Goal: Information Seeking & Learning: Learn about a topic

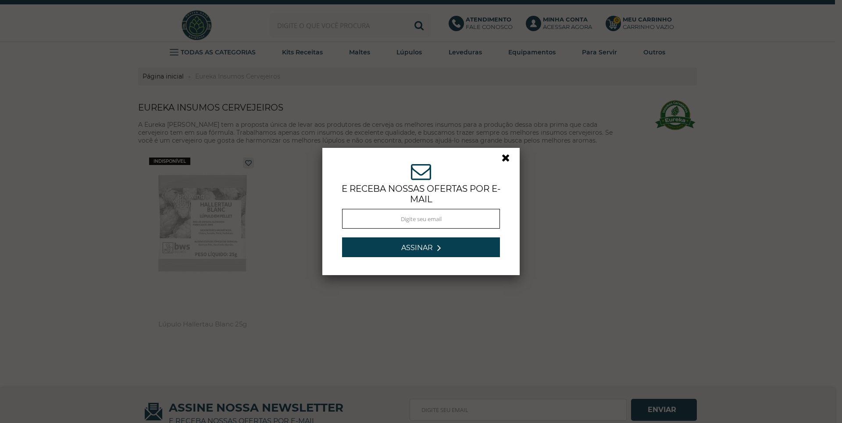
click at [438, 217] on input "text" at bounding box center [421, 219] width 158 height 20
click at [440, 220] on input "text" at bounding box center [421, 219] width 158 height 20
type input "botegamarana1948@yahoo.com"
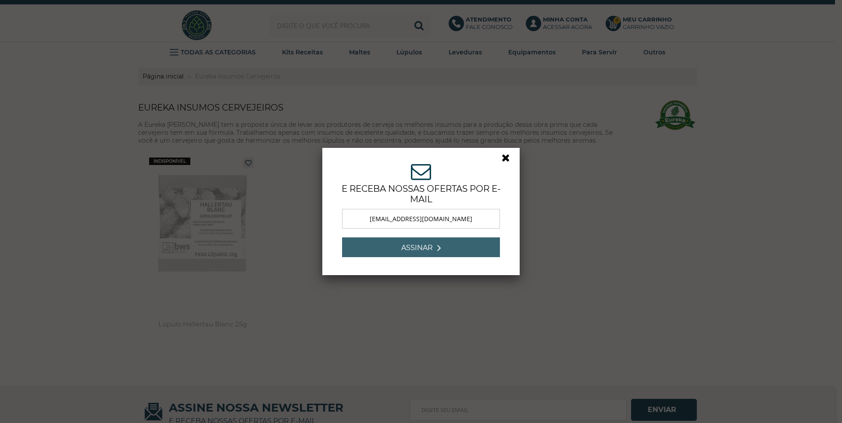
click at [436, 247] on button "Assinar" at bounding box center [421, 247] width 158 height 20
click at [428, 248] on button "Assinar" at bounding box center [421, 247] width 158 height 20
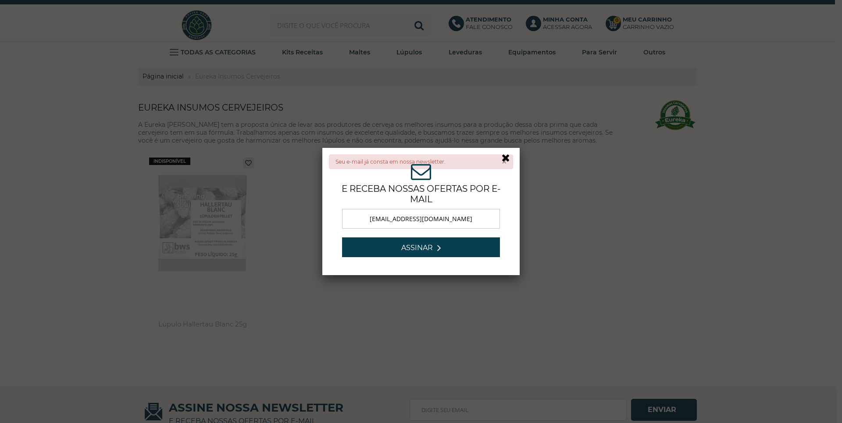
click at [502, 157] on link at bounding box center [510, 160] width 16 height 16
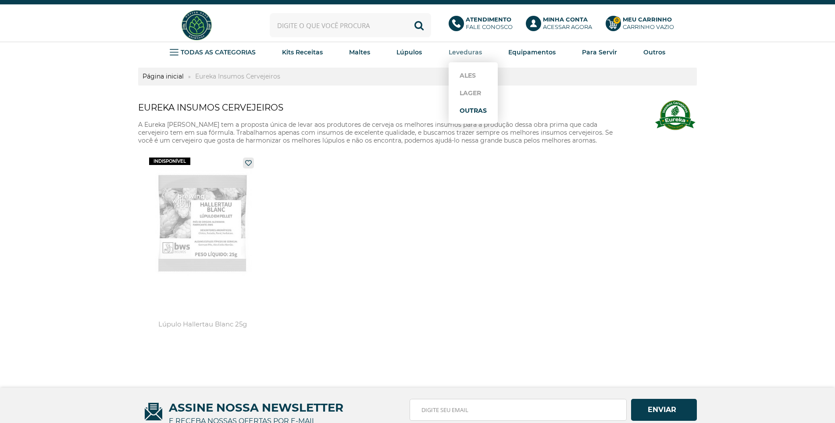
click at [472, 111] on link "Outras" at bounding box center [473, 111] width 27 height 18
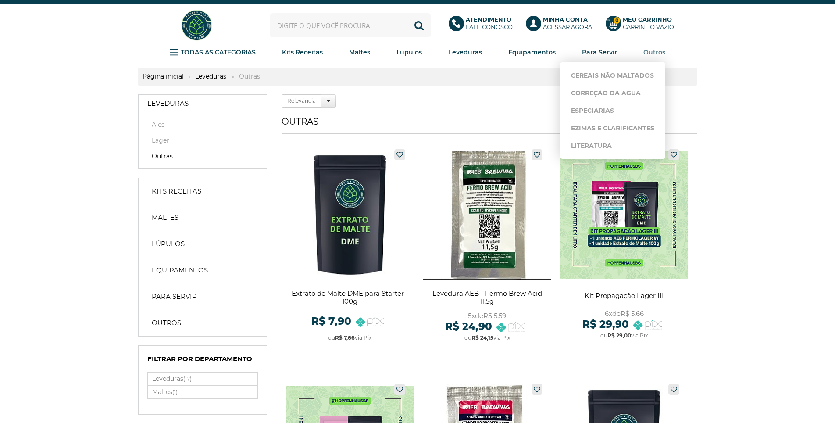
click at [648, 51] on strong "Outros" at bounding box center [655, 52] width 22 height 8
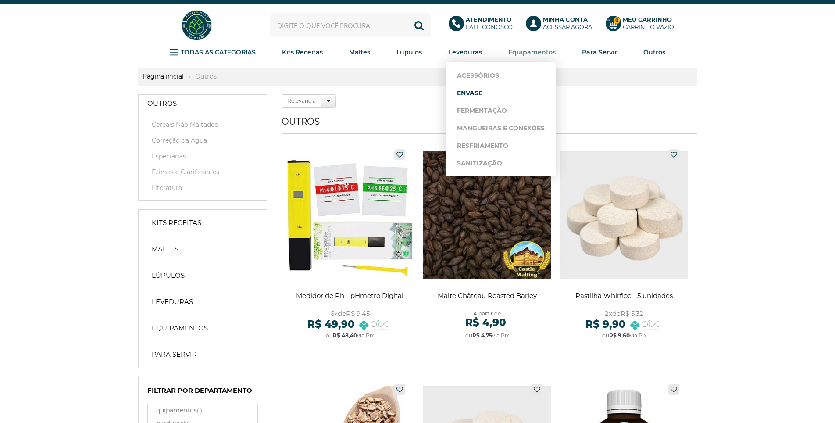
click at [496, 92] on link "Envase" at bounding box center [501, 93] width 88 height 18
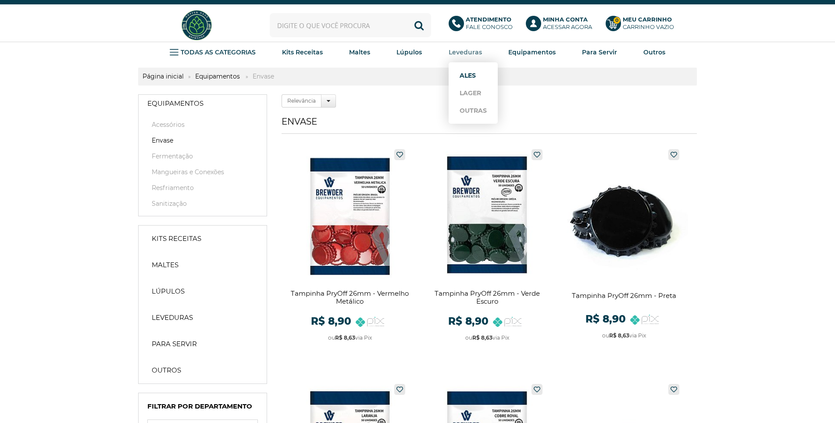
click at [467, 75] on link "Ales" at bounding box center [473, 76] width 27 height 18
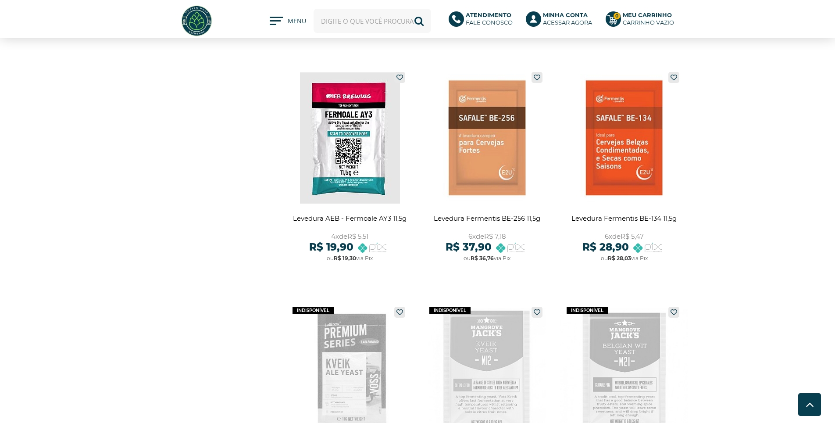
scroll to position [1009, 0]
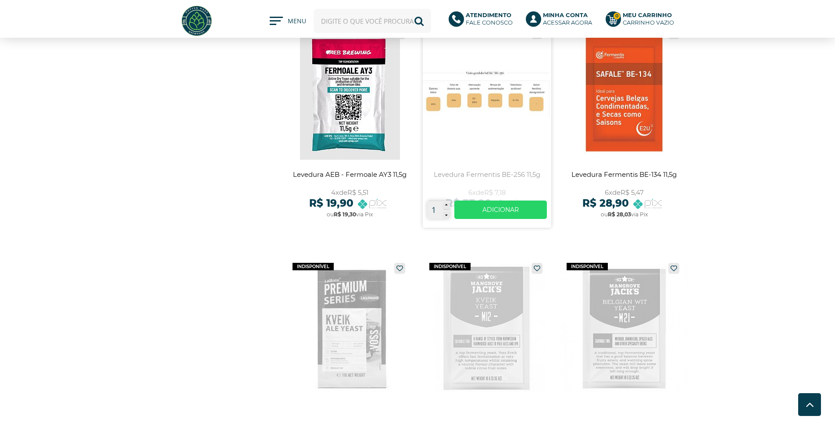
click at [492, 124] on link at bounding box center [487, 126] width 129 height 204
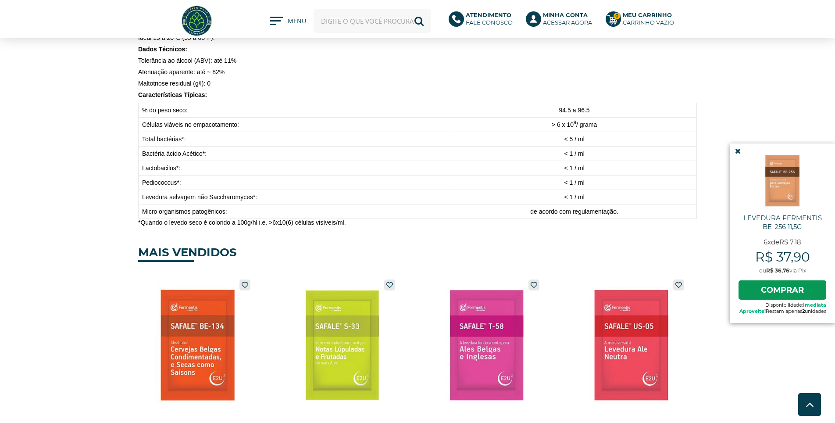
scroll to position [658, 0]
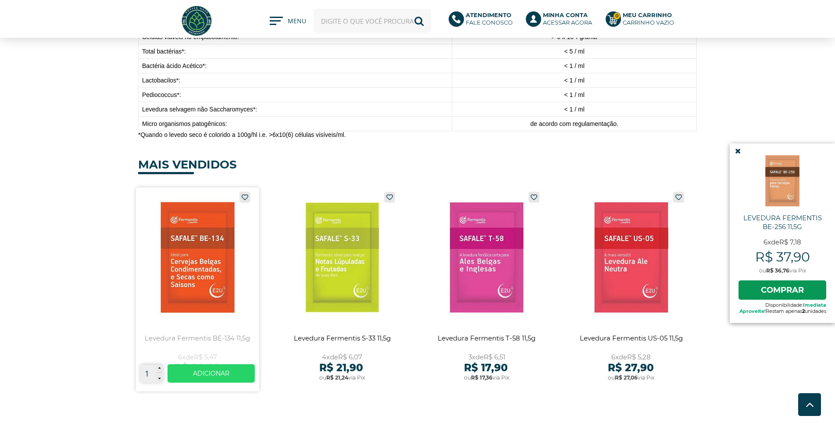
click at [189, 284] on link at bounding box center [197, 289] width 123 height 204
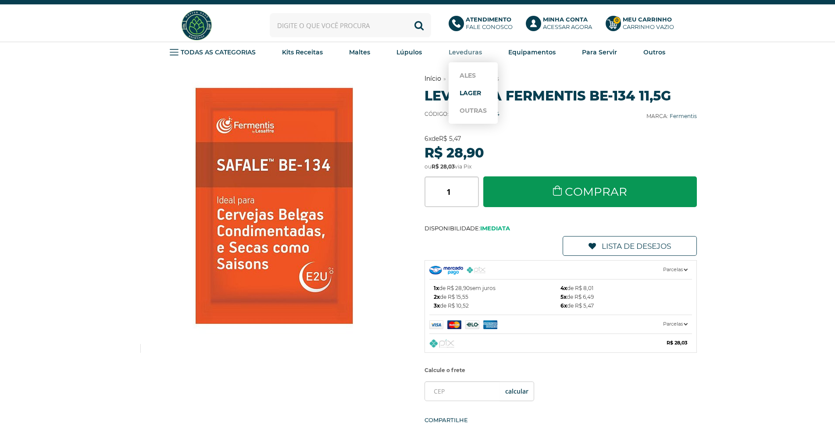
click at [473, 92] on link "Lager" at bounding box center [473, 93] width 27 height 18
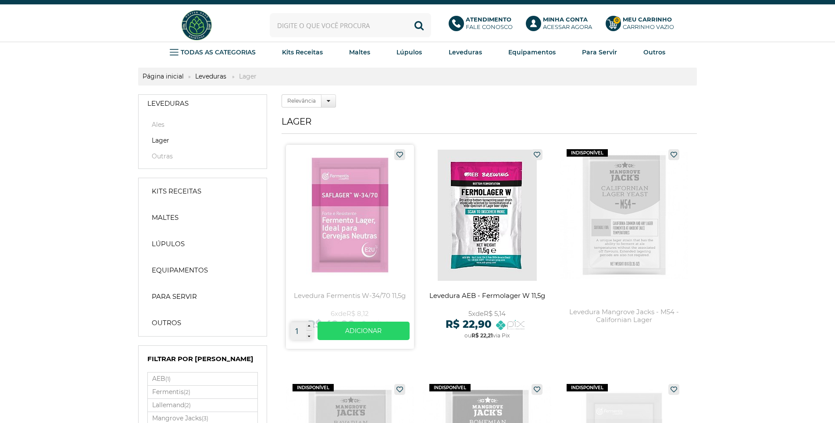
click at [347, 230] on link at bounding box center [350, 247] width 129 height 204
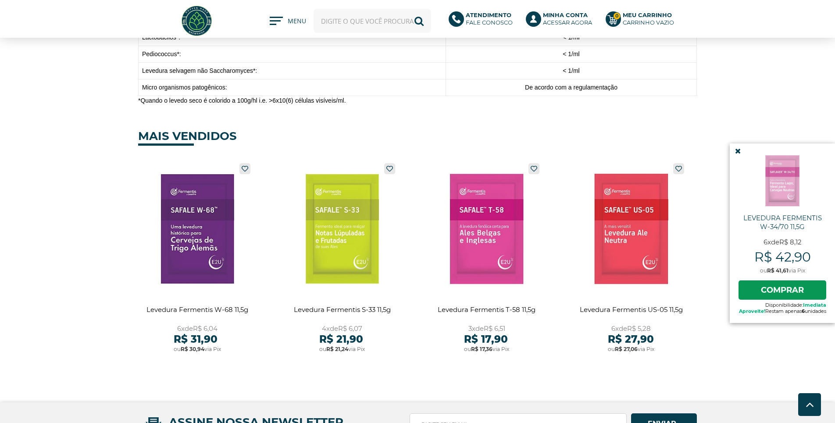
scroll to position [834, 0]
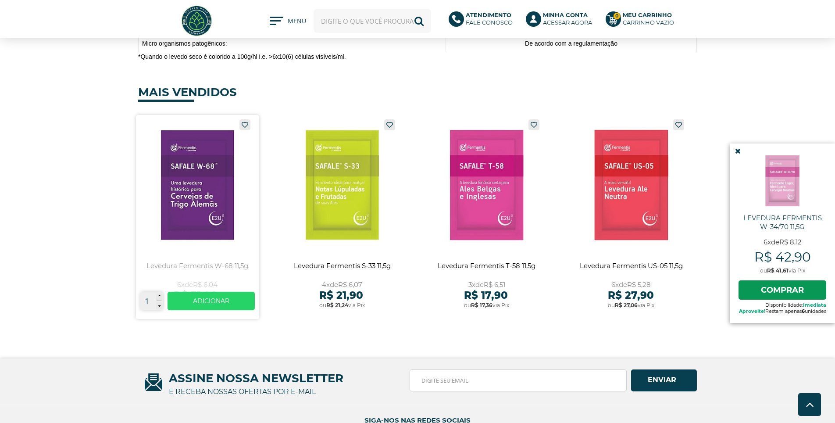
click at [195, 223] on link at bounding box center [197, 217] width 123 height 204
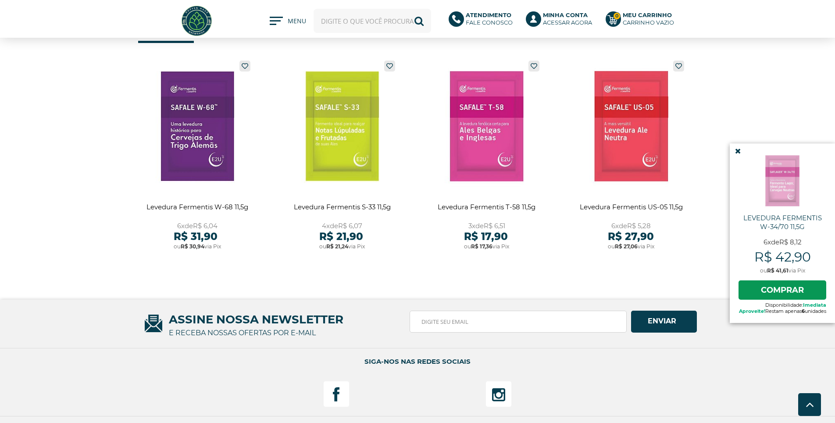
scroll to position [892, 0]
